Goal: Find specific page/section: Find specific page/section

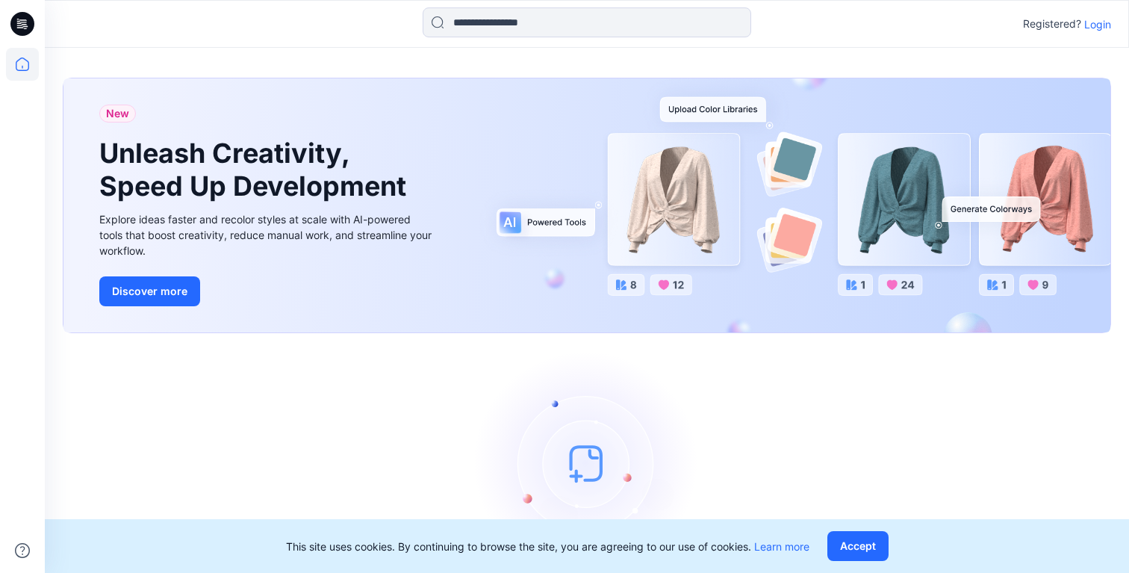
click at [1095, 29] on p "Login" at bounding box center [1097, 24] width 27 height 16
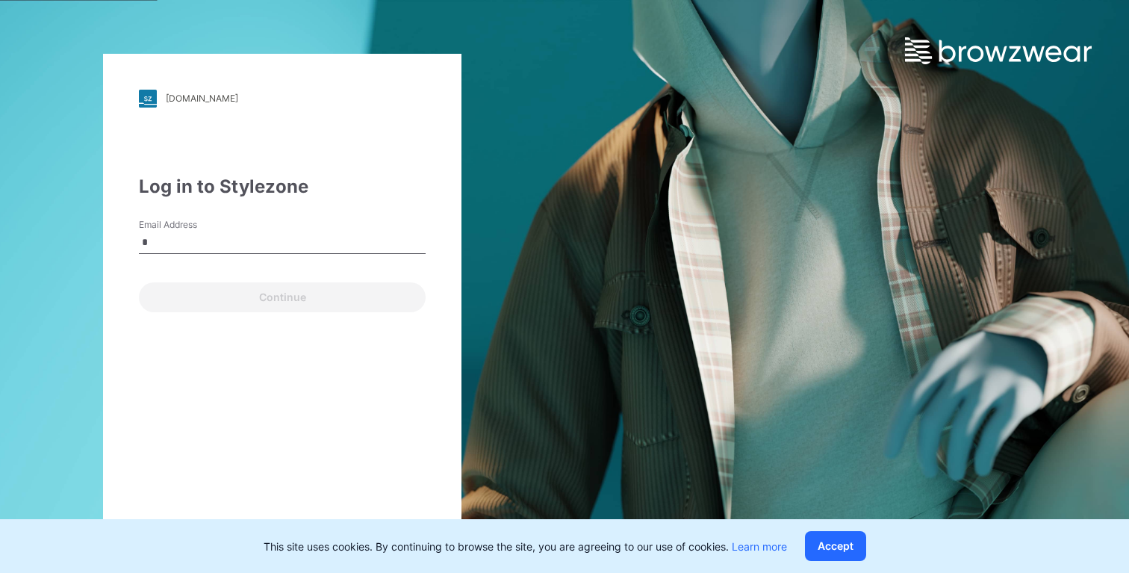
type input "**********"
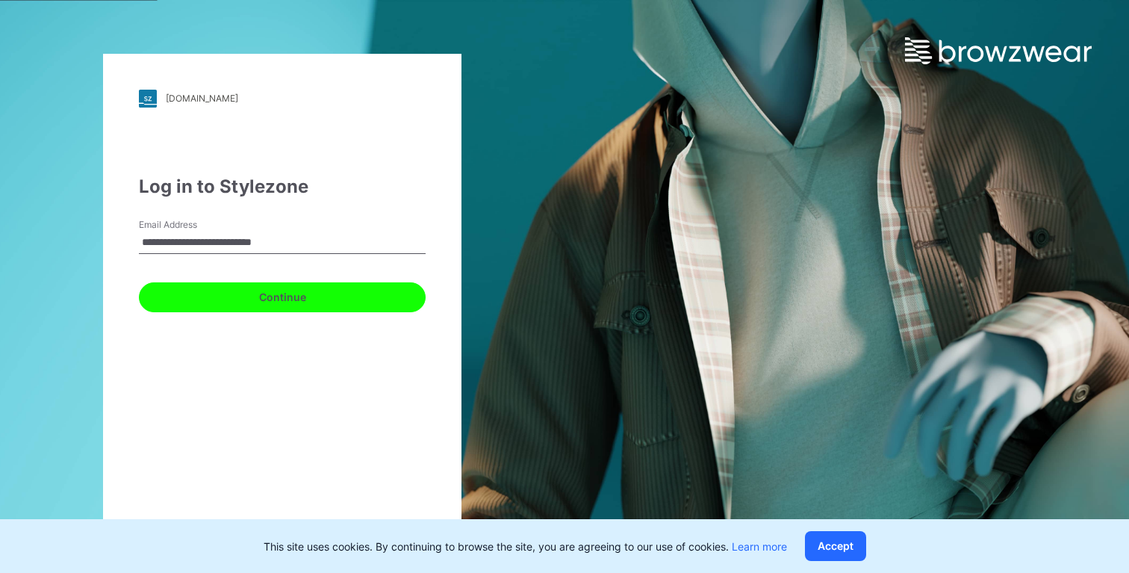
click at [242, 289] on button "Continue" at bounding box center [282, 297] width 287 height 30
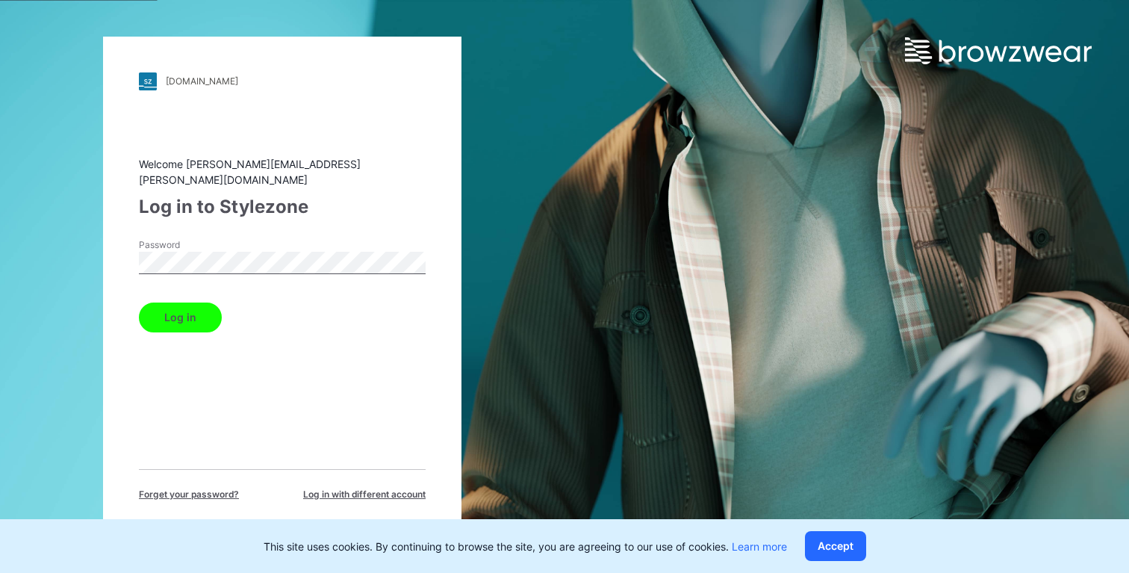
click at [211, 267] on div "Password" at bounding box center [282, 260] width 287 height 45
click at [201, 302] on button "Log in" at bounding box center [180, 317] width 83 height 30
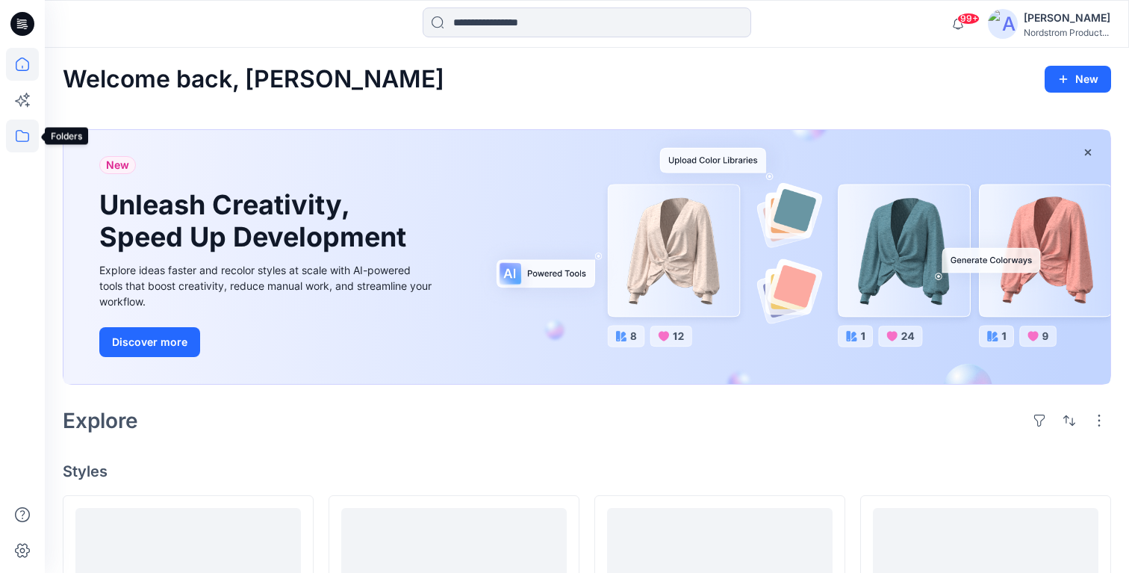
click at [28, 137] on icon at bounding box center [22, 136] width 13 height 12
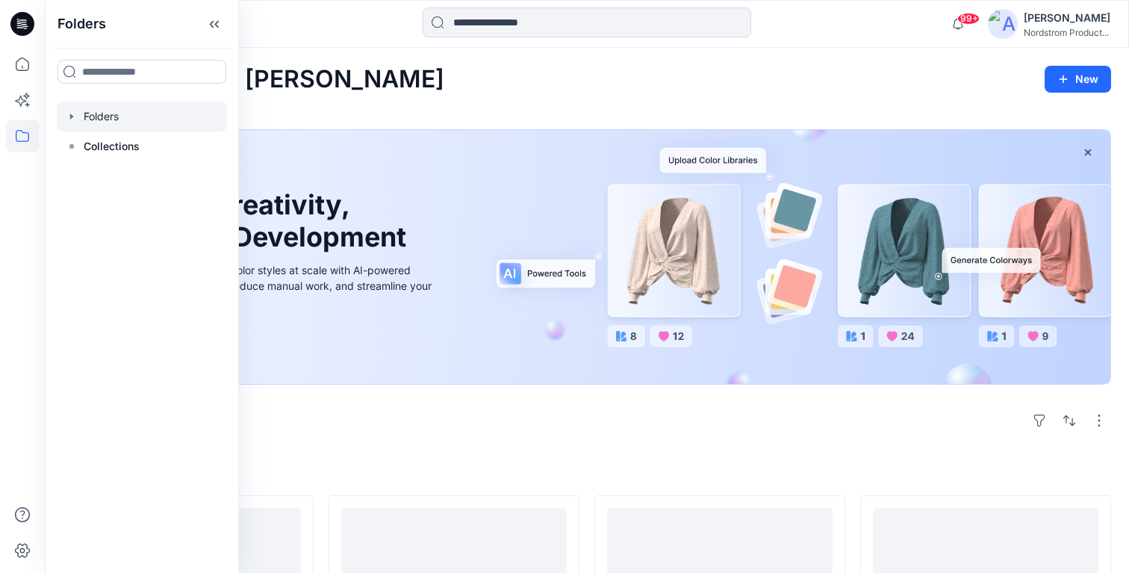
click at [69, 112] on icon "button" at bounding box center [72, 116] width 12 height 12
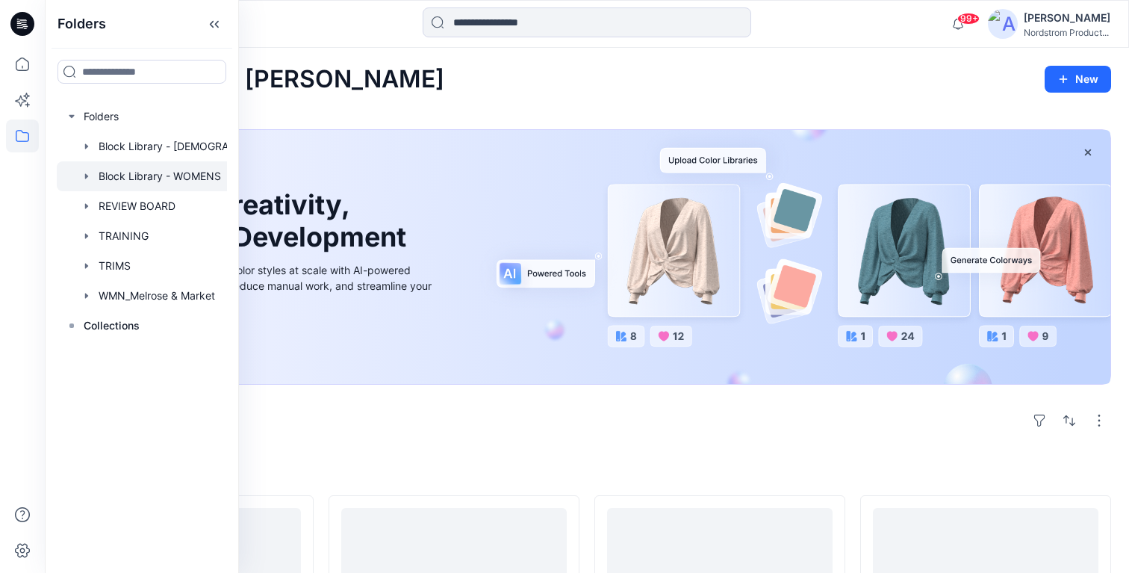
click at [161, 163] on div at bounding box center [161, 176] width 209 height 30
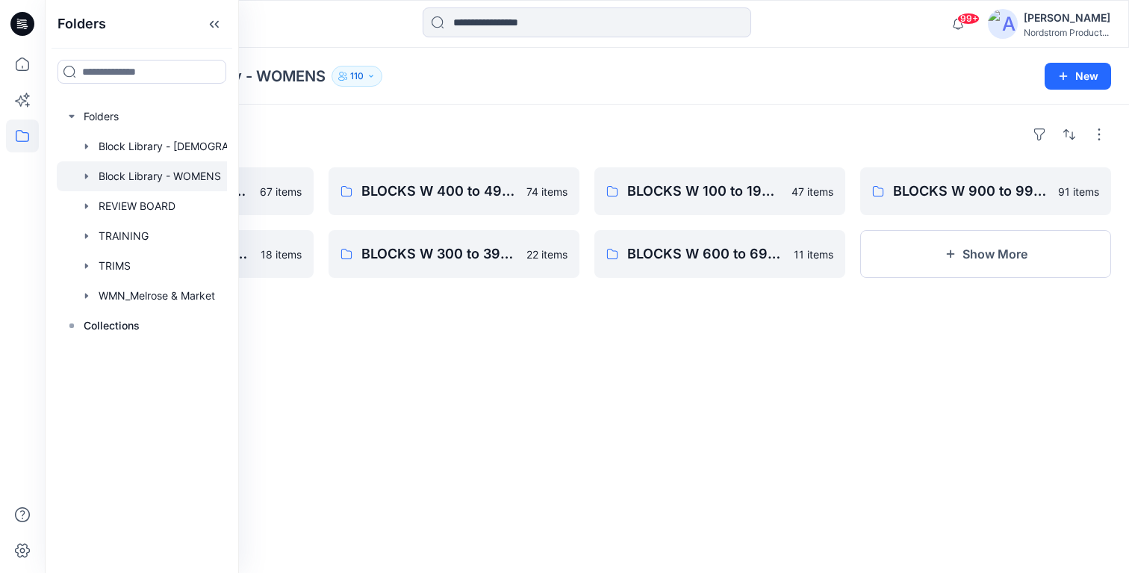
click at [296, 358] on div "Folders BLOCKS W 700 to 799 - Dresses, Cami's, Gowns, Chemise 67 items BLOCKS W…" at bounding box center [587, 339] width 1084 height 468
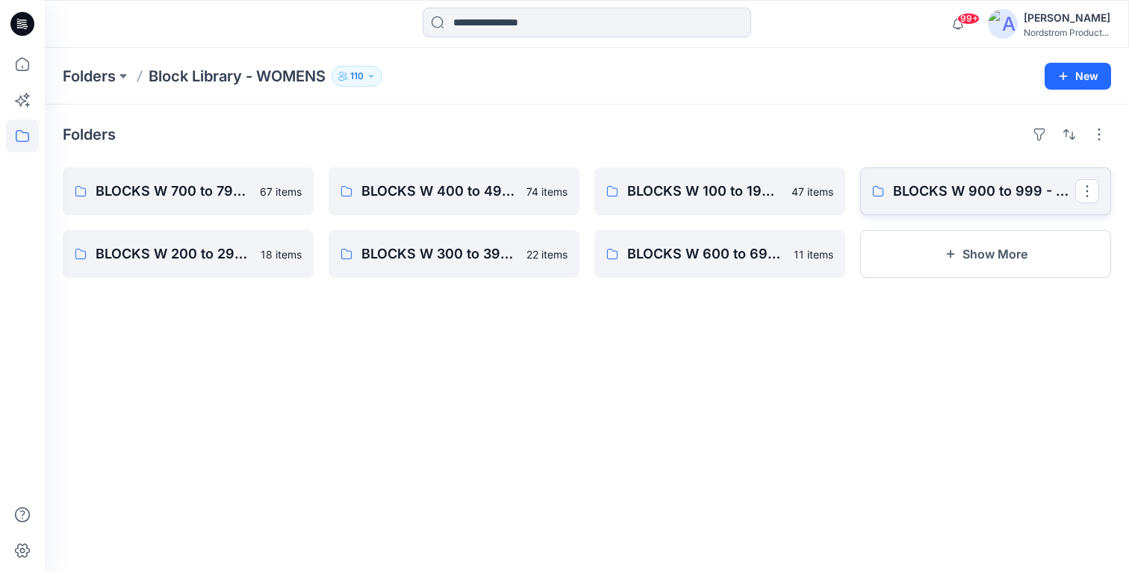
click at [971, 202] on link "BLOCKS W 900 to 999 - Knit Cut & Sew Tops" at bounding box center [985, 191] width 251 height 48
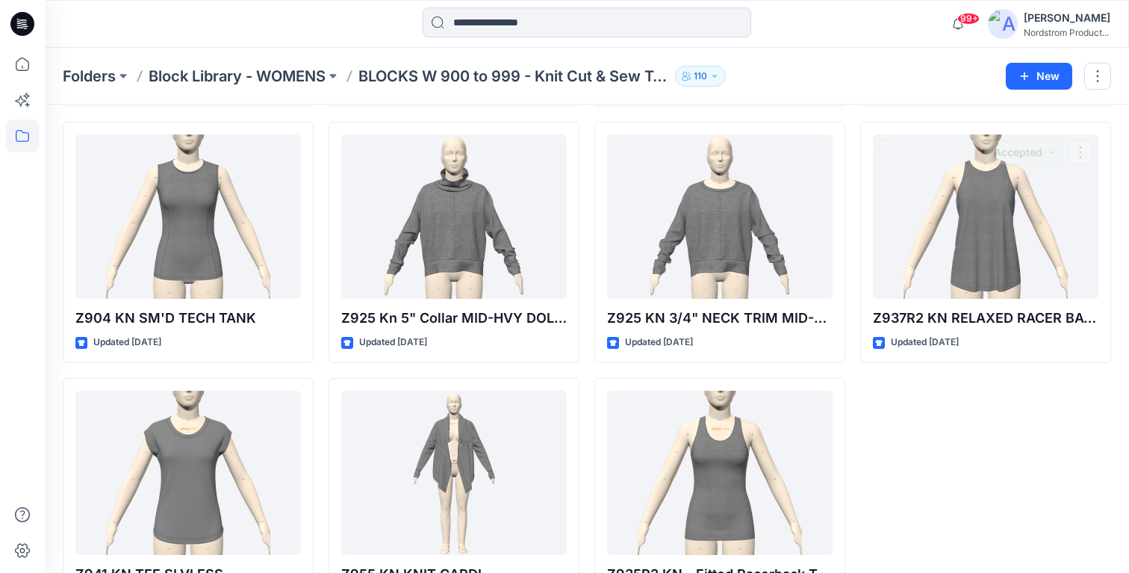
scroll to position [5480, 0]
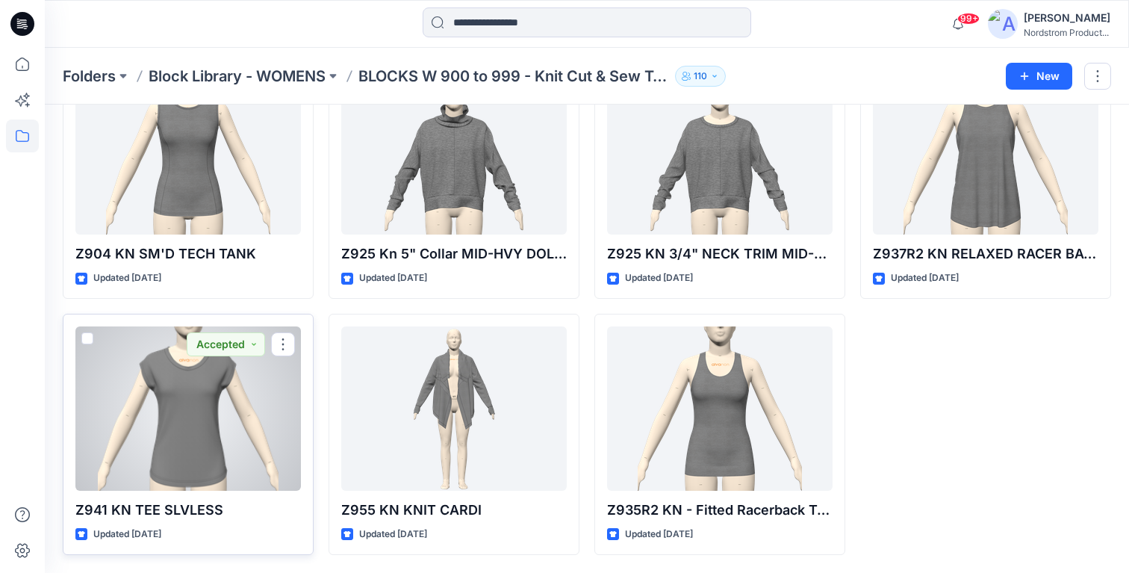
click at [219, 429] on div at bounding box center [187, 408] width 225 height 164
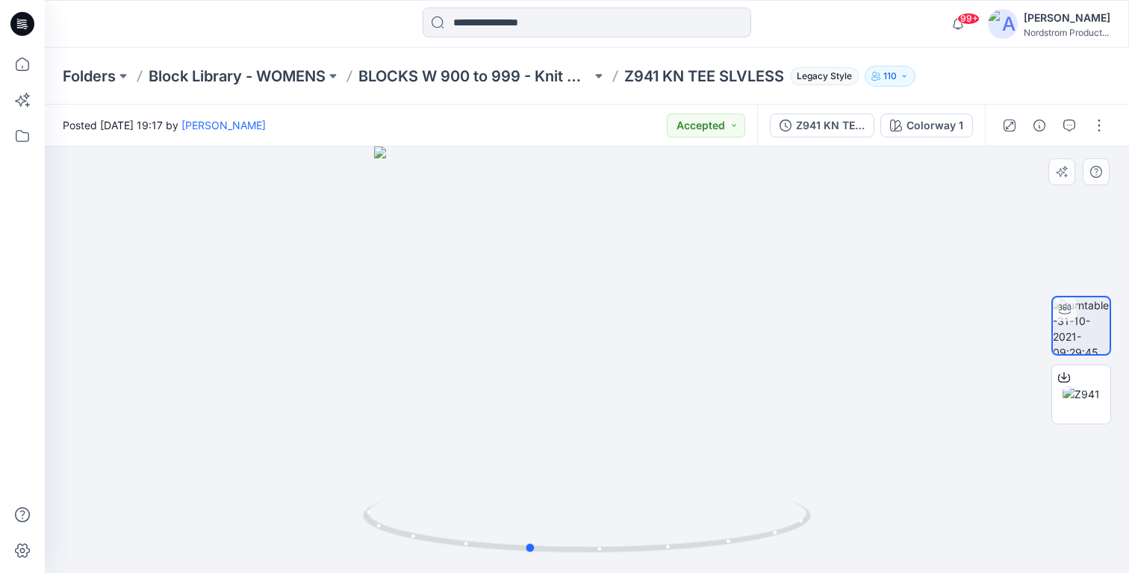
drag, startPoint x: 635, startPoint y: 541, endPoint x: 556, endPoint y: 558, distance: 80.2
click at [556, 558] on div at bounding box center [587, 359] width 1084 height 426
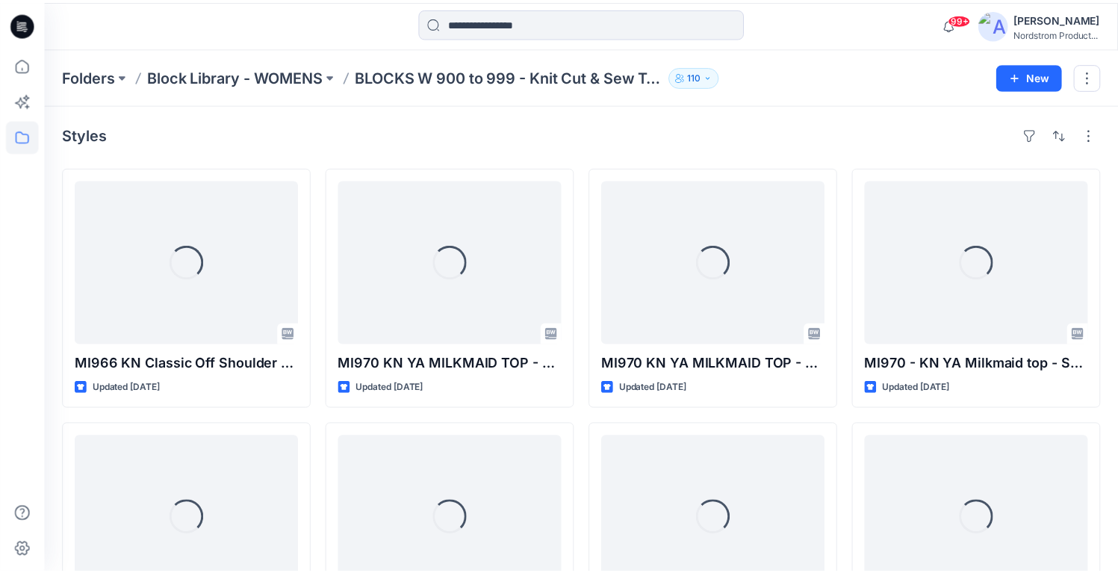
scroll to position [5480, 0]
